Goal: Information Seeking & Learning: Learn about a topic

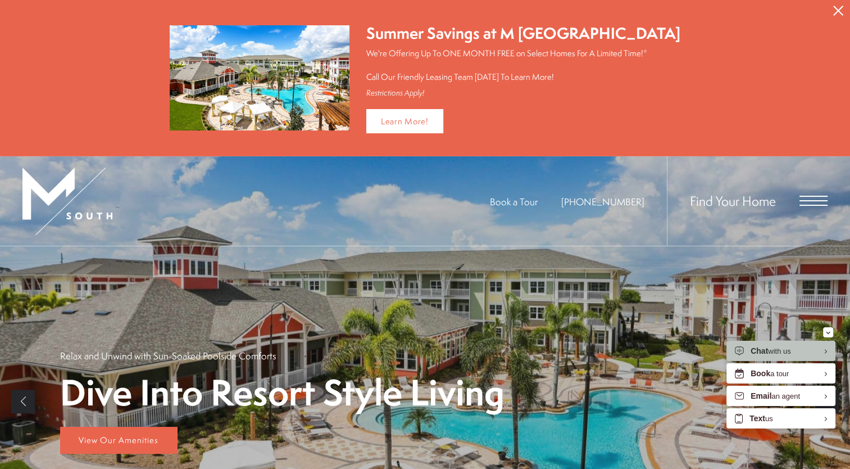
click at [812, 205] on span "Open Menu" at bounding box center [814, 205] width 28 height 1
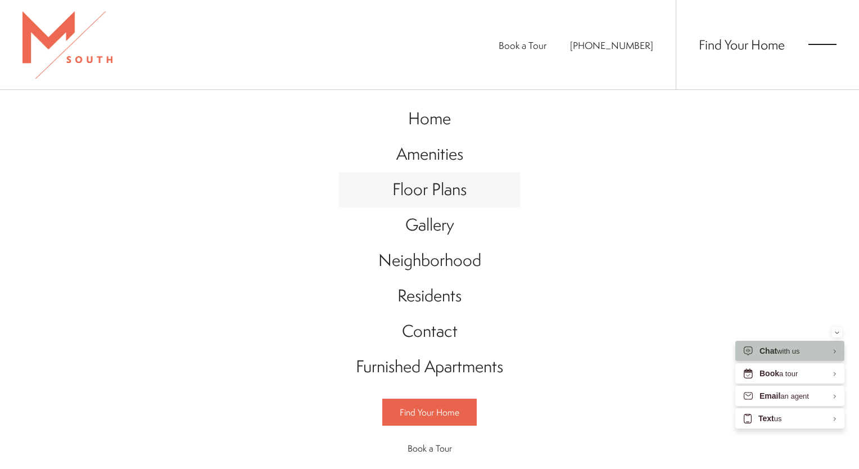
click at [437, 201] on link "Floor Plans" at bounding box center [429, 189] width 181 height 35
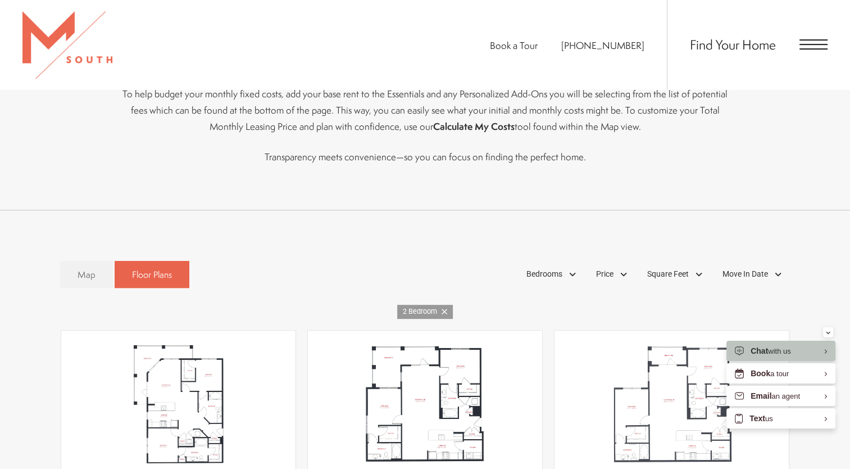
scroll to position [571, 0]
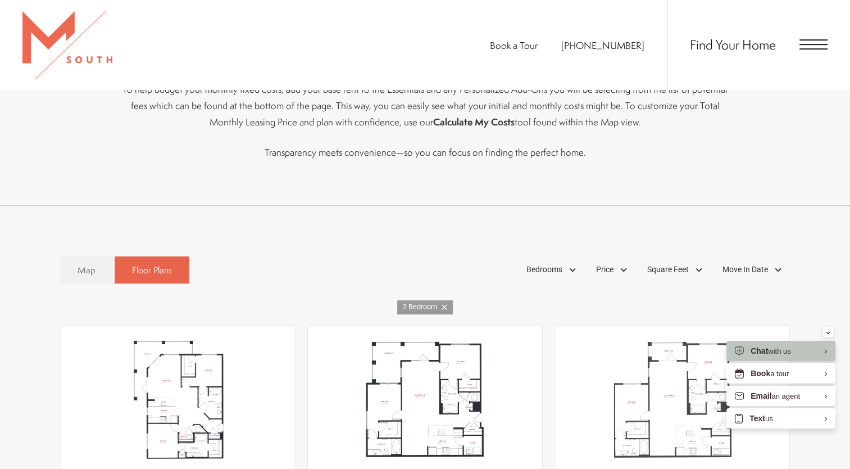
click at [446, 310] on icon at bounding box center [445, 307] width 6 height 6
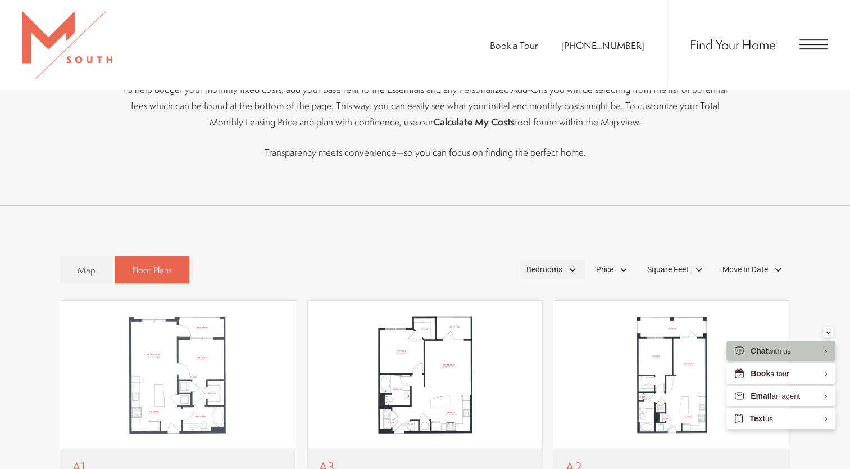
click at [570, 271] on div "Bedrooms" at bounding box center [553, 269] width 64 height 19
click at [535, 302] on span "1 Bedroom" at bounding box center [532, 301] width 56 height 12
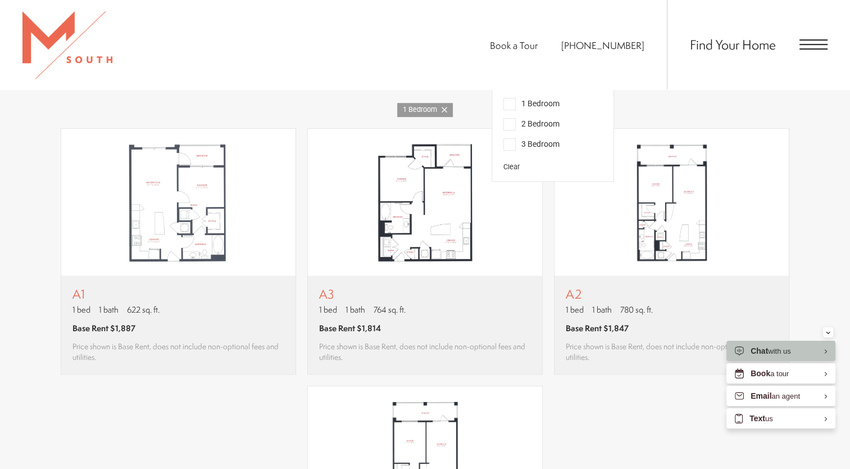
scroll to position [767, 0]
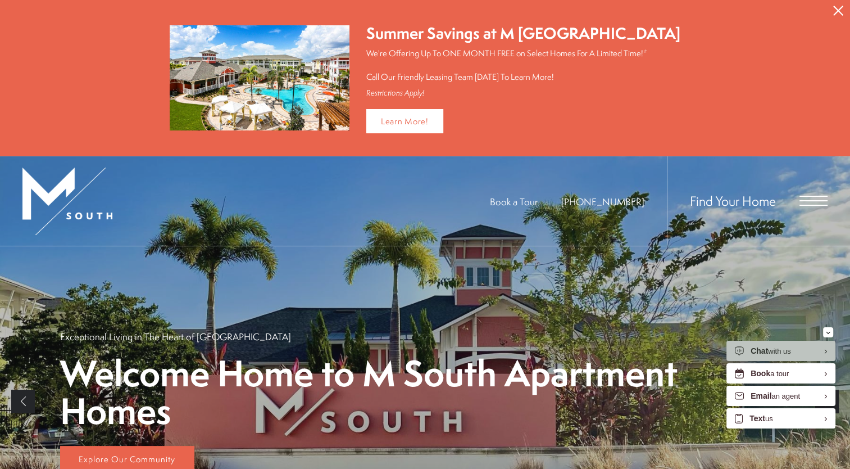
click at [810, 205] on span "Open Menu" at bounding box center [814, 205] width 28 height 1
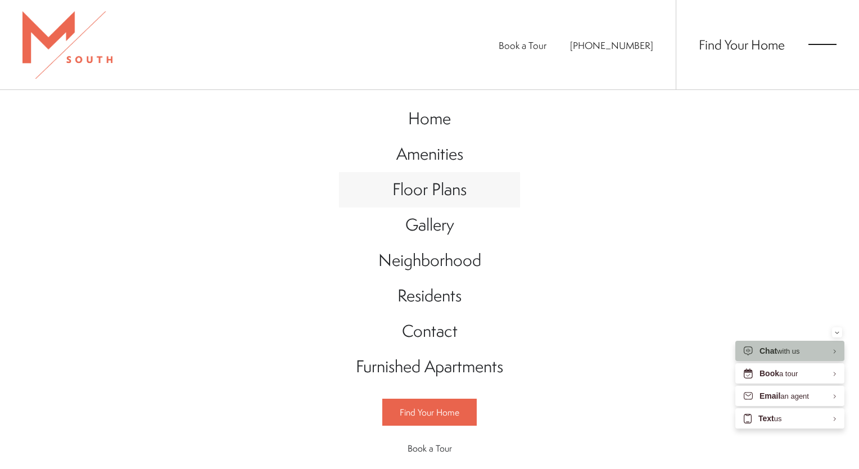
click at [442, 200] on span "Floor Plans" at bounding box center [429, 189] width 74 height 23
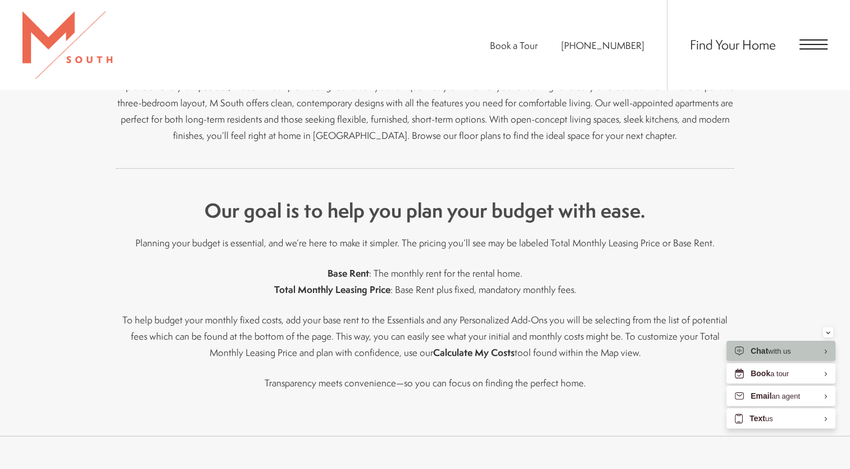
scroll to position [334, 0]
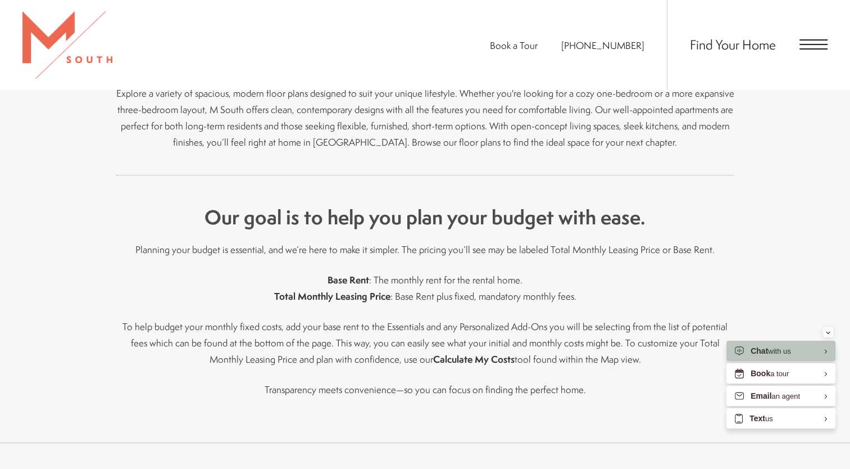
click at [814, 45] on span "Open Menu" at bounding box center [814, 44] width 28 height 1
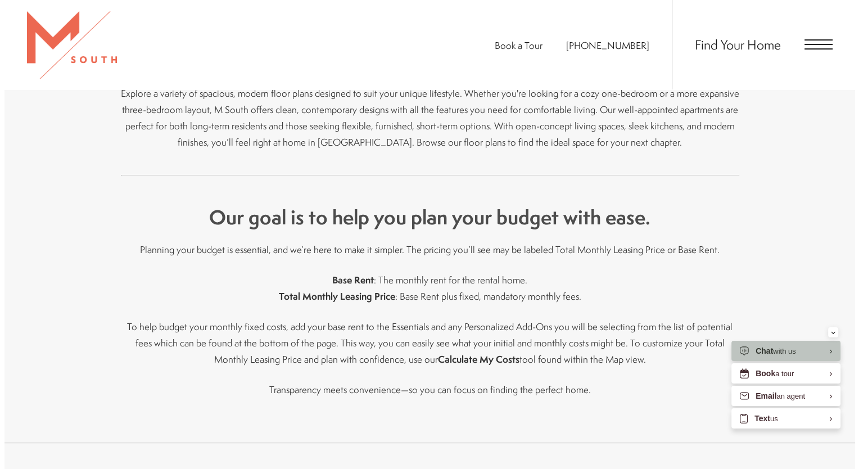
scroll to position [0, 0]
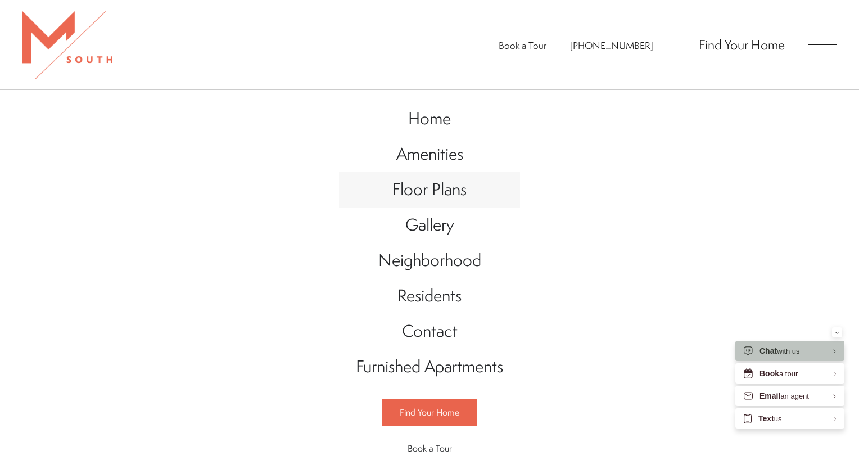
click at [454, 194] on span "Floor Plans" at bounding box center [429, 189] width 74 height 23
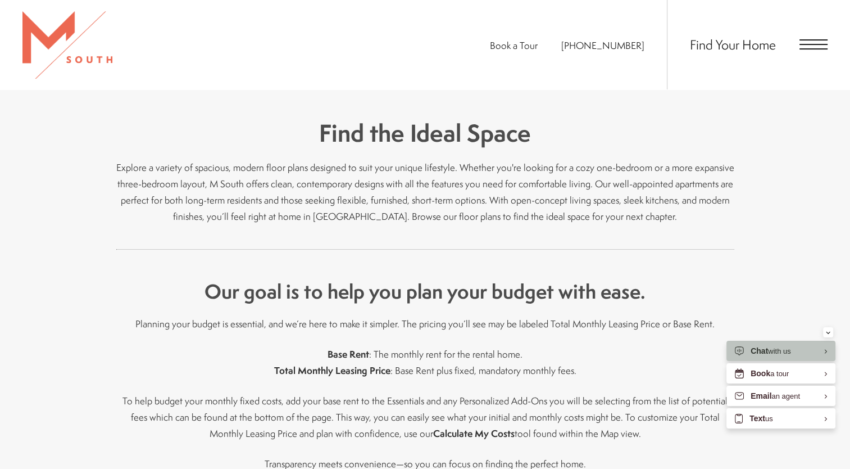
scroll to position [235, 0]
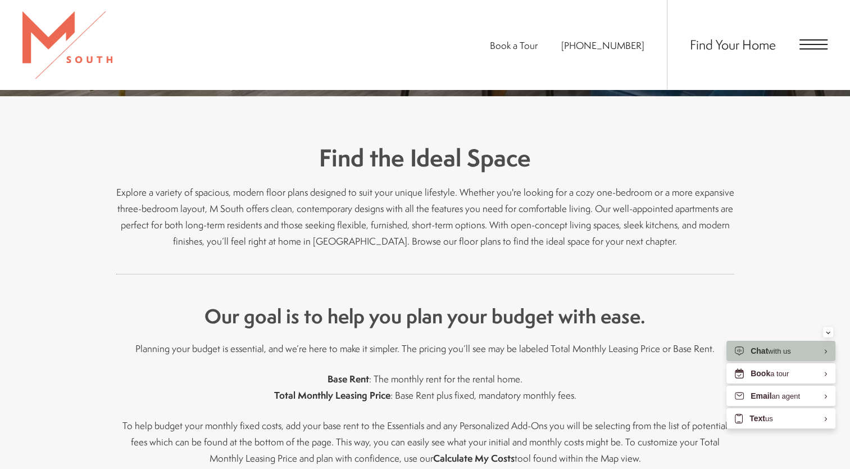
click at [806, 46] on span "Open Menu" at bounding box center [814, 44] width 28 height 10
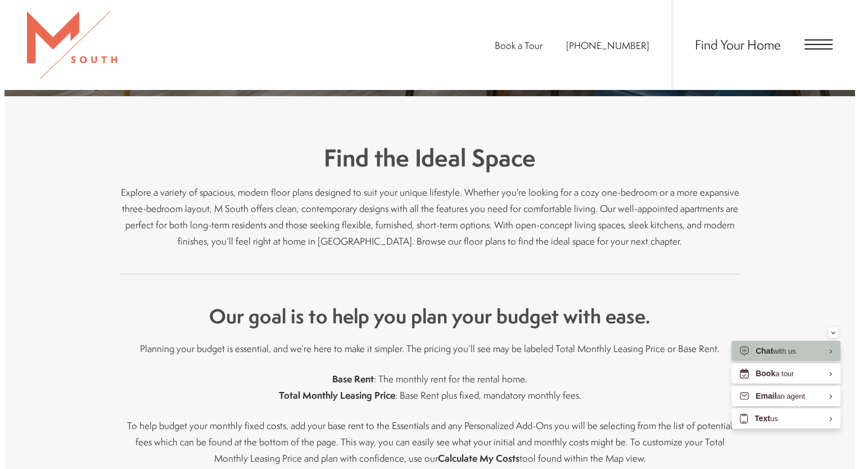
scroll to position [0, 0]
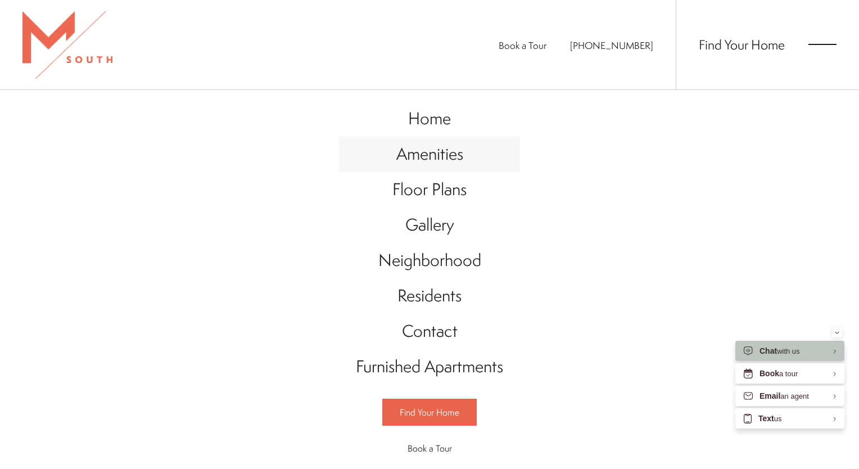
click at [436, 153] on span "Amenities" at bounding box center [429, 153] width 67 height 23
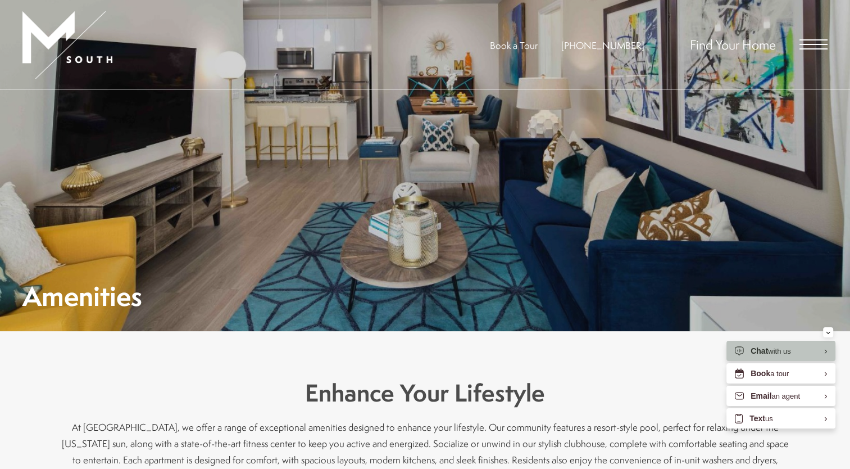
click at [808, 49] on span "Open Menu" at bounding box center [814, 48] width 28 height 1
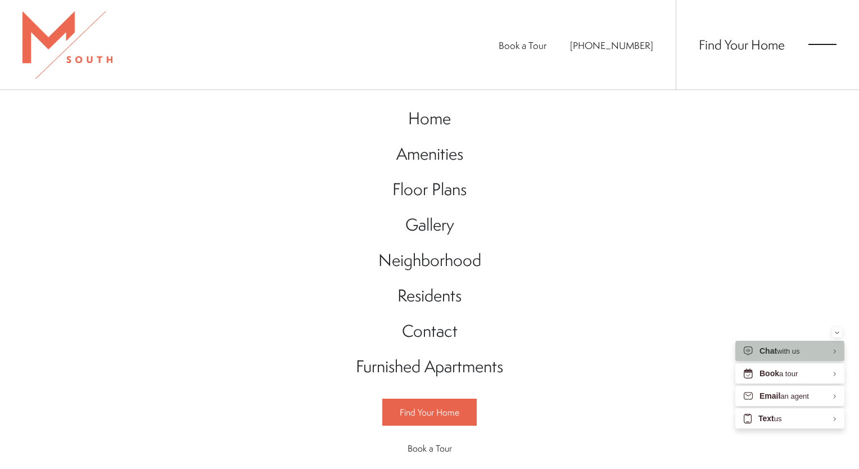
click at [67, 38] on img at bounding box center [67, 44] width 90 height 67
